Goal: Find specific page/section: Find specific page/section

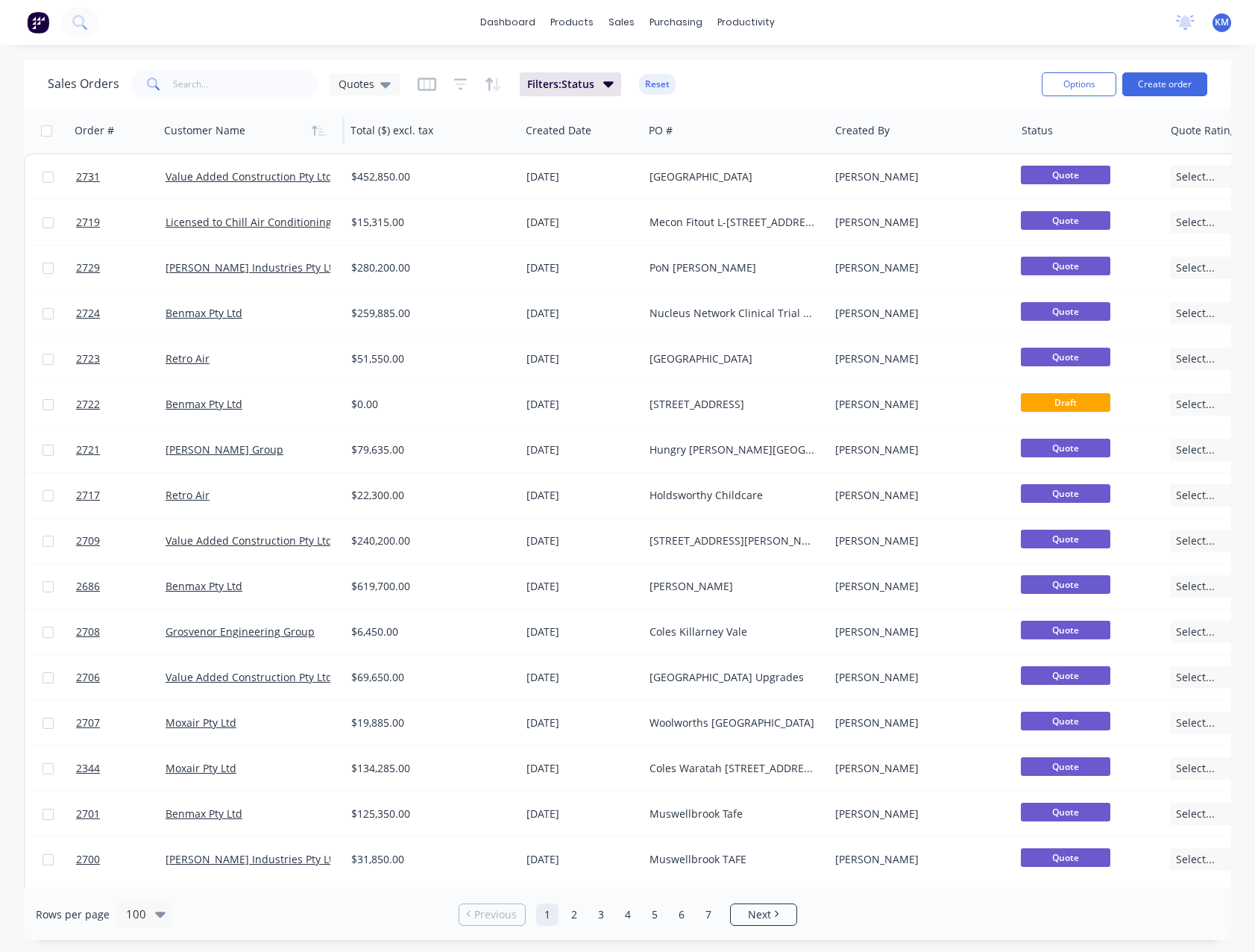
click at [223, 134] on div at bounding box center [247, 131] width 166 height 30
click at [225, 86] on input "text" at bounding box center [245, 84] width 145 height 30
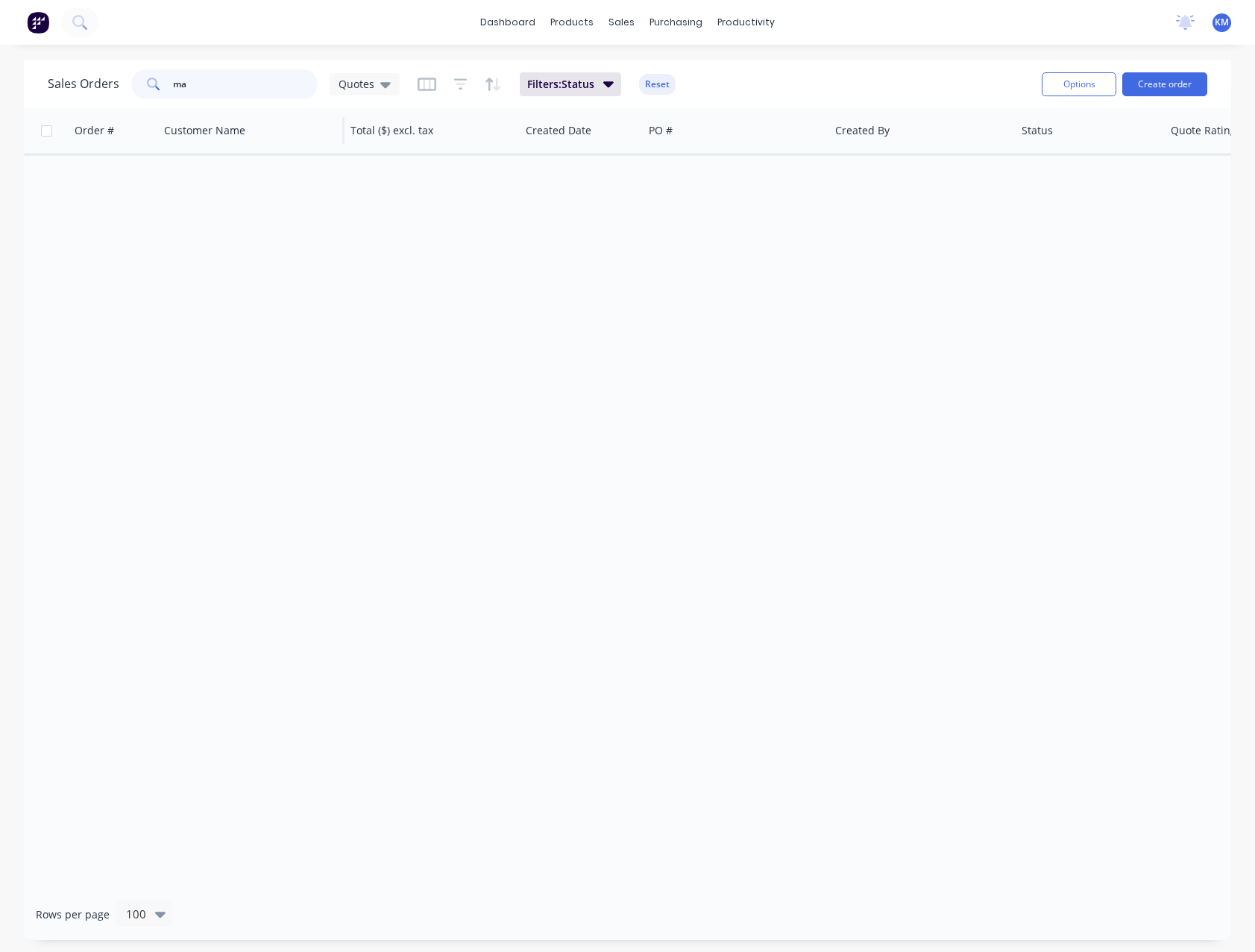
type input "m"
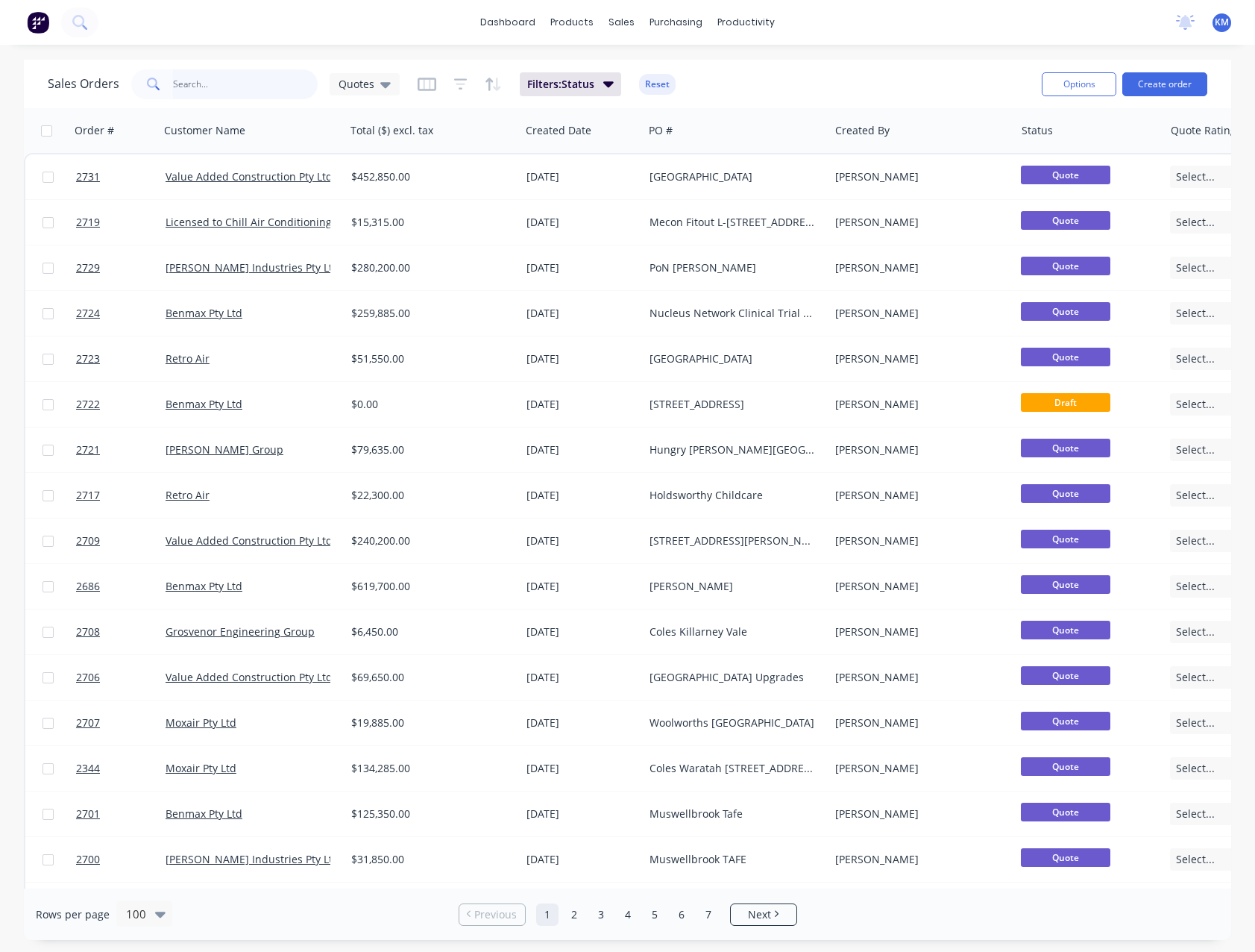
click at [217, 95] on input "text" at bounding box center [245, 84] width 145 height 30
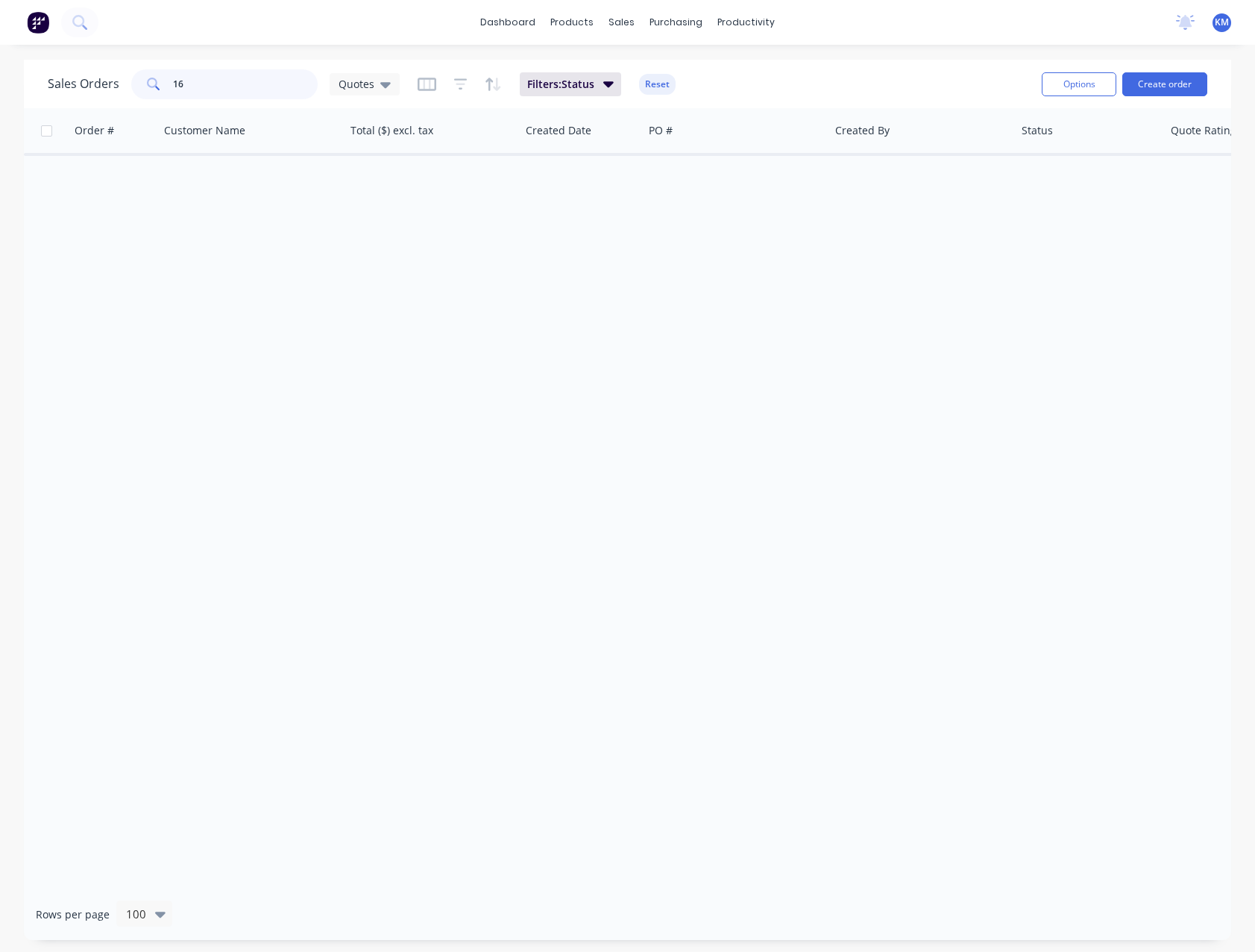
type input "1"
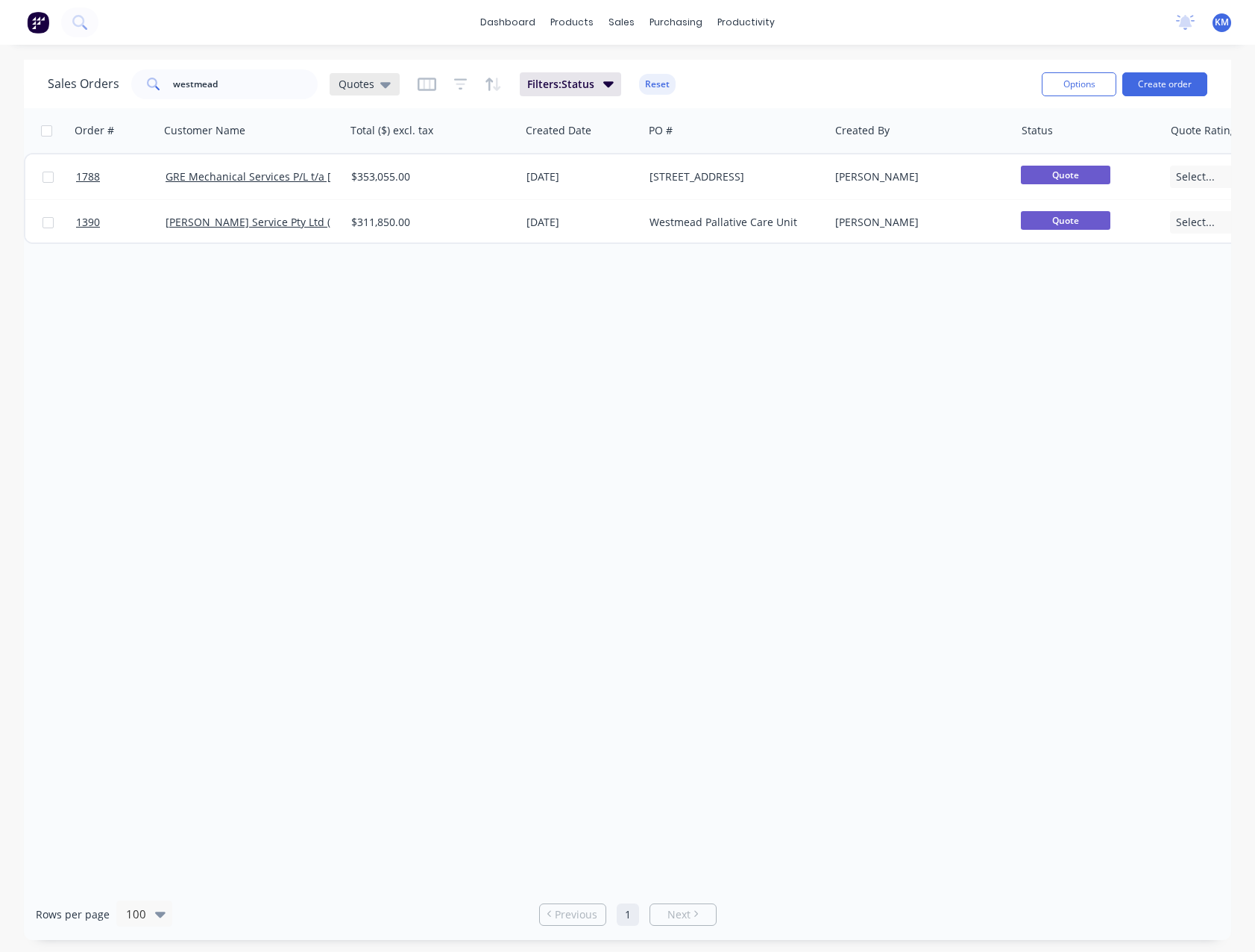
click at [367, 87] on span "Quotes" at bounding box center [356, 84] width 36 height 16
click at [382, 214] on button "None" at bounding box center [419, 212] width 170 height 17
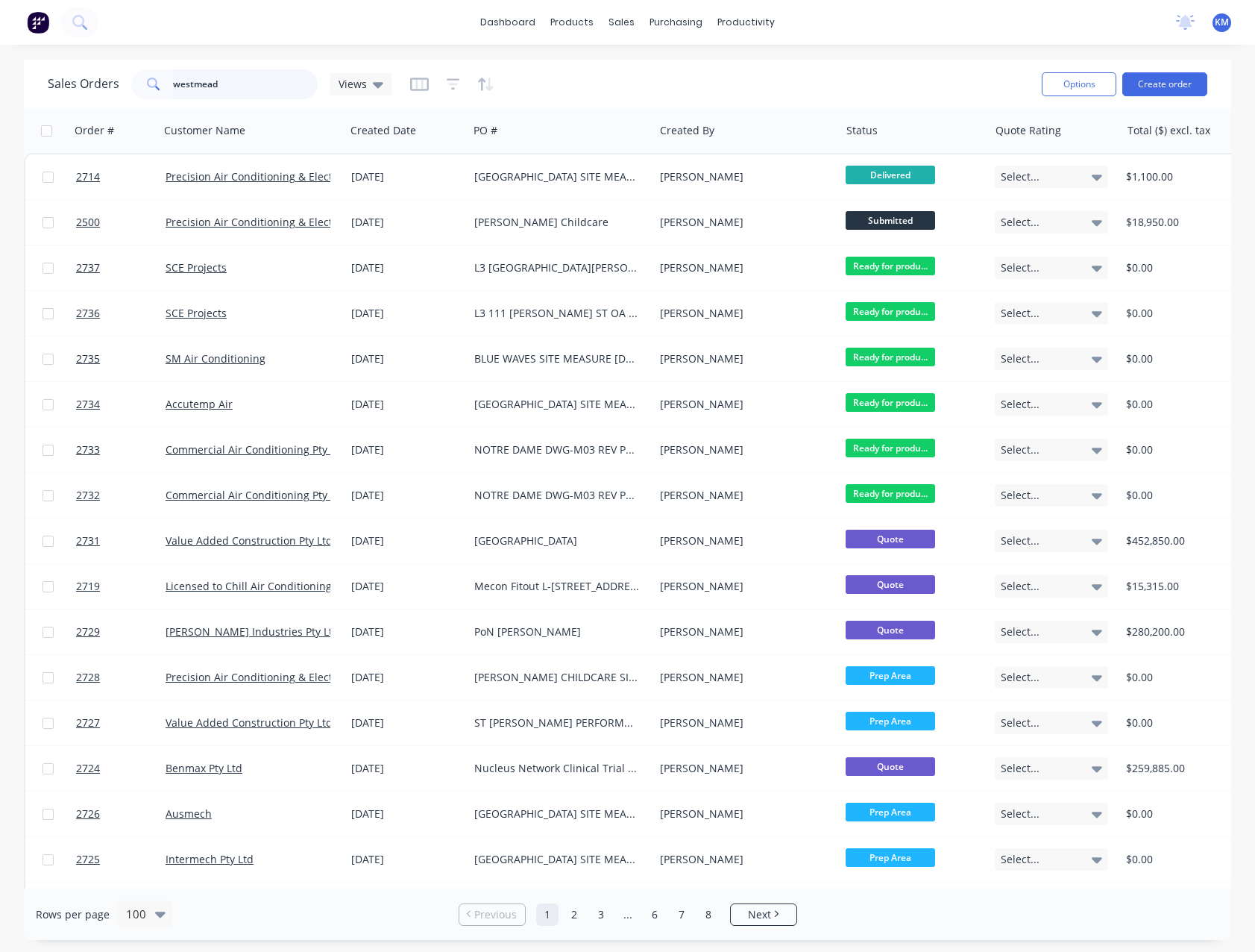
click at [236, 89] on input "westmead" at bounding box center [245, 84] width 145 height 30
click at [369, 86] on div "Views" at bounding box center [361, 84] width 44 height 13
click at [359, 206] on button "None" at bounding box center [419, 212] width 170 height 17
click at [229, 75] on input "westmead" at bounding box center [245, 84] width 145 height 30
type input "w"
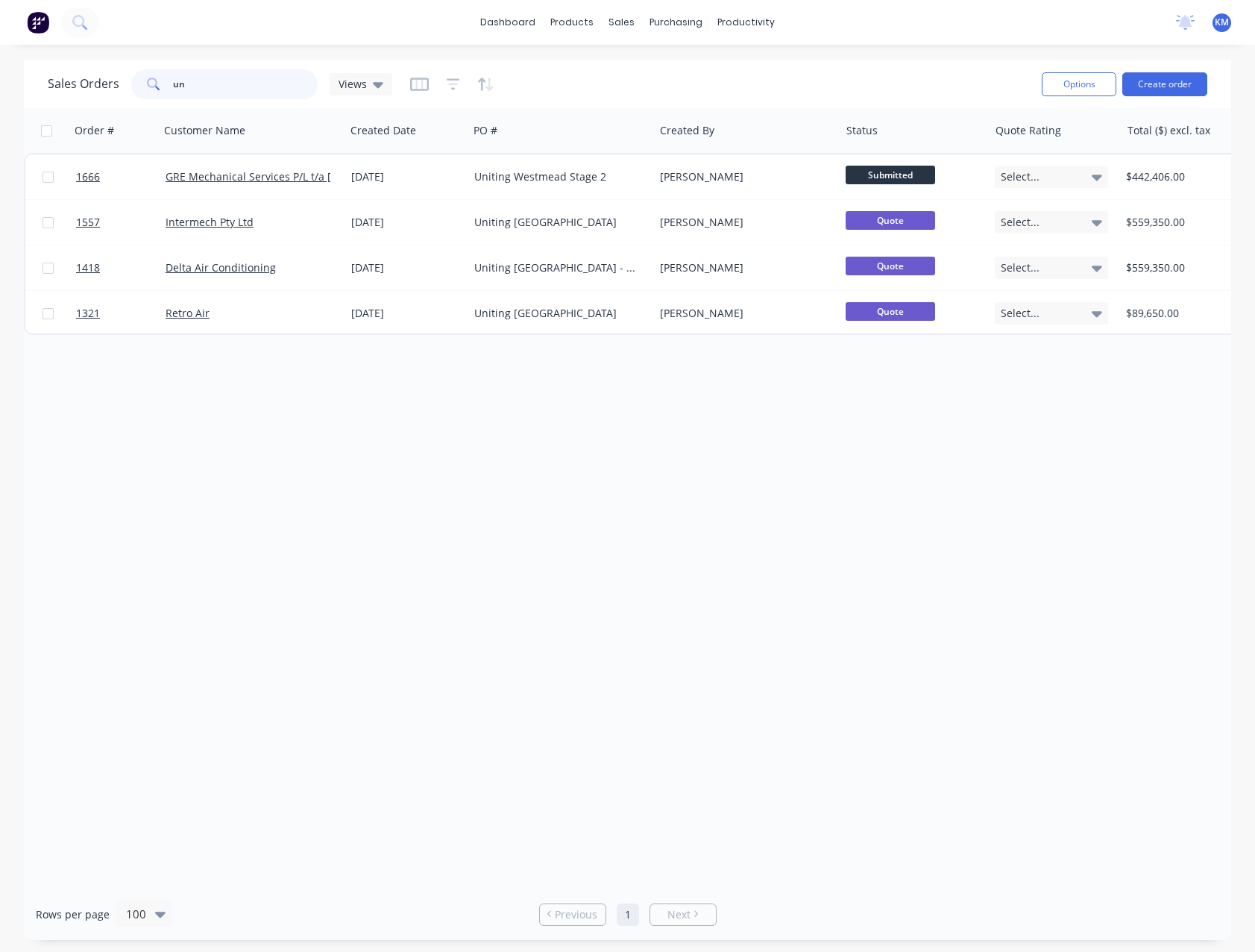
type input "u"
